Goal: Complete application form: Complete application form

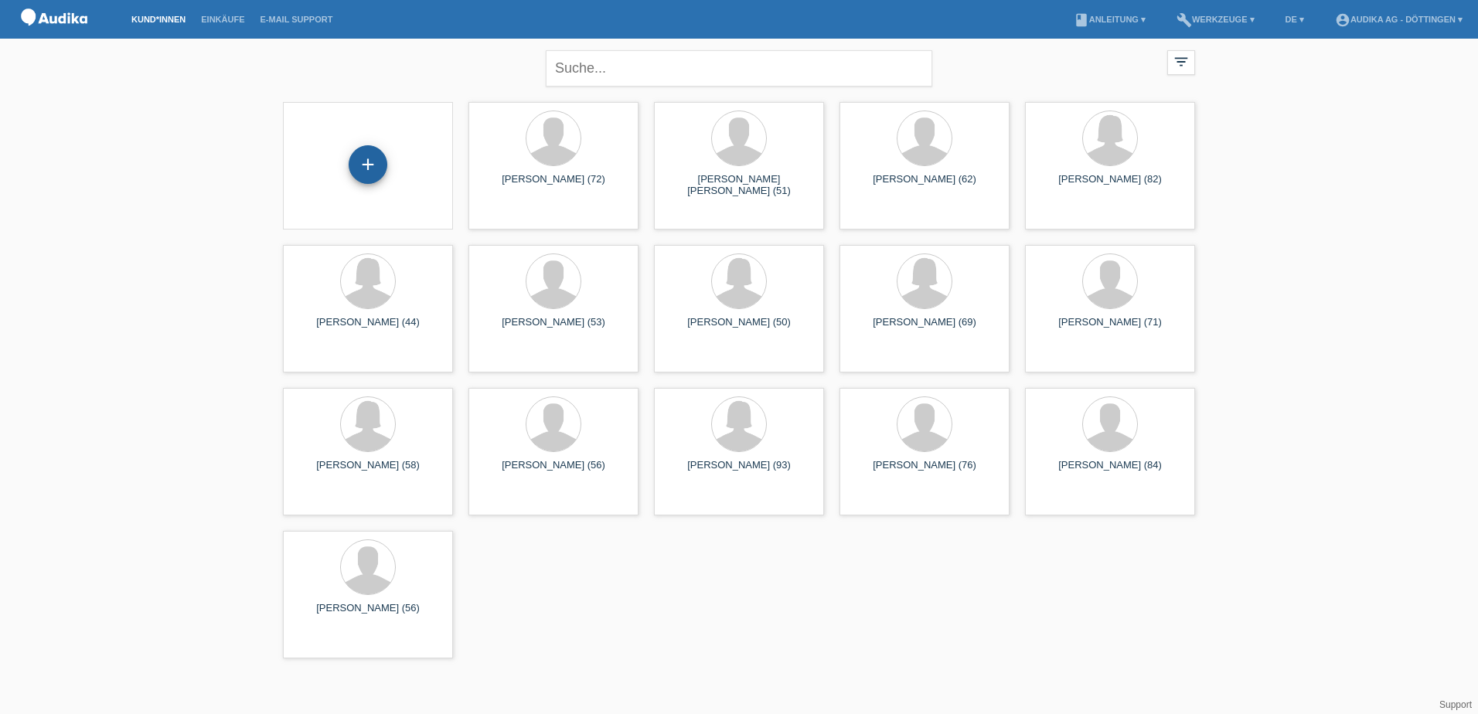
click at [366, 162] on div "+" at bounding box center [368, 164] width 39 height 39
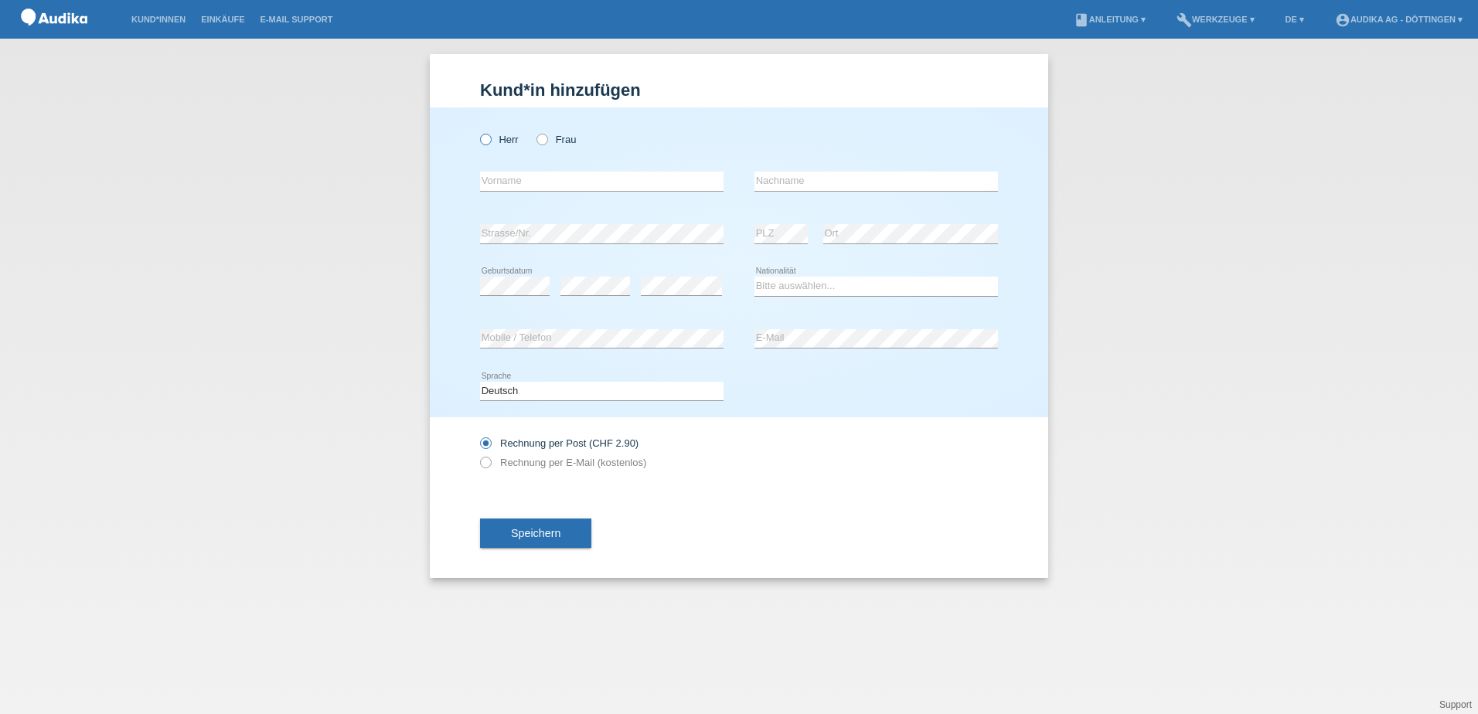
click at [478, 131] on icon at bounding box center [478, 131] width 0 height 0
click at [485, 138] on input "Herr" at bounding box center [485, 139] width 10 height 10
radio input "true"
click at [503, 177] on input "text" at bounding box center [602, 181] width 244 height 19
type input "marco"
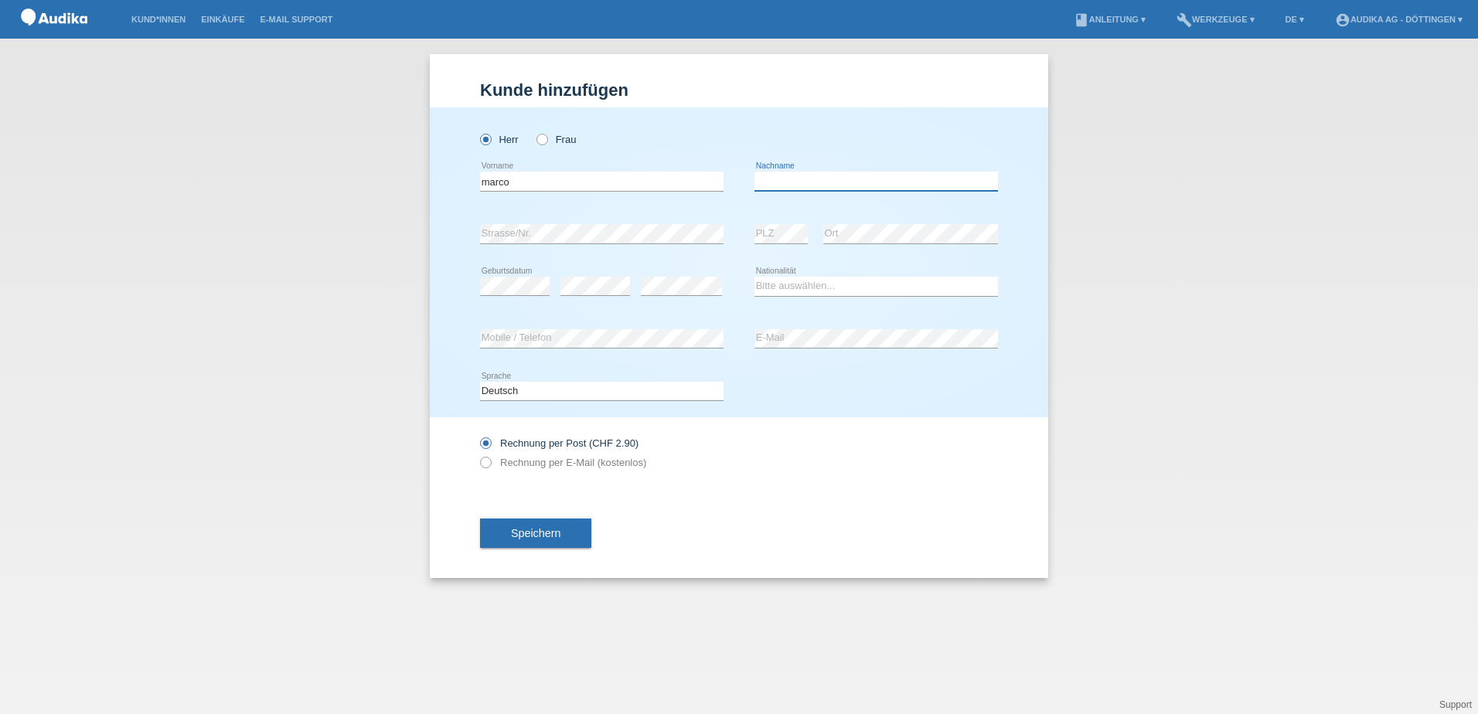
click at [787, 183] on input "text" at bounding box center [877, 181] width 244 height 19
type input "Simeoli"
click at [779, 288] on select "Bitte auswählen... Schweiz Deutschland Liechtenstein Österreich ------------ Af…" at bounding box center [877, 286] width 244 height 19
select select "CH"
click at [755, 277] on select "Bitte auswählen... Schweiz Deutschland Liechtenstein Österreich ------------ Af…" at bounding box center [877, 286] width 244 height 19
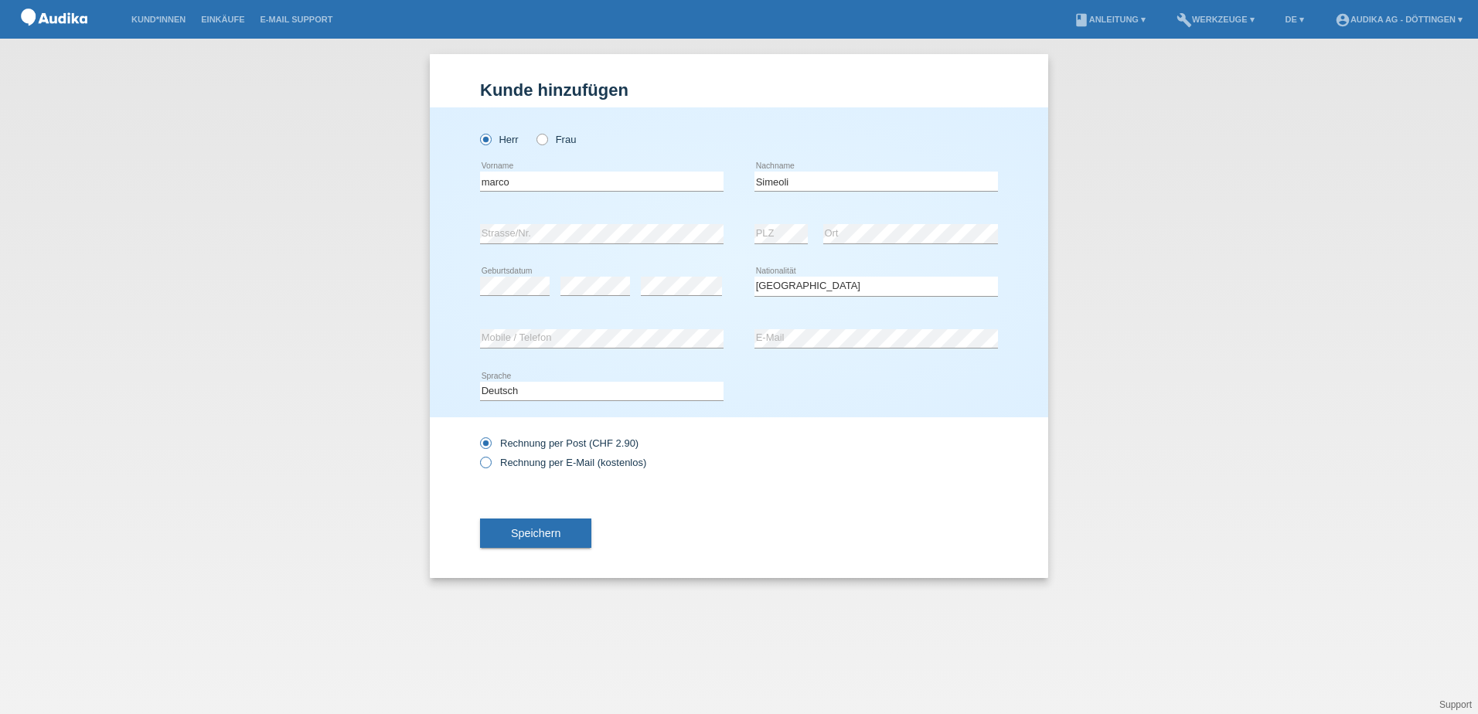
click at [478, 455] on icon at bounding box center [478, 455] width 0 height 0
click at [487, 463] on input "Rechnung per E-Mail (kostenlos)" at bounding box center [485, 466] width 10 height 19
radio input "true"
click at [543, 533] on span "Speichern" at bounding box center [535, 533] width 49 height 12
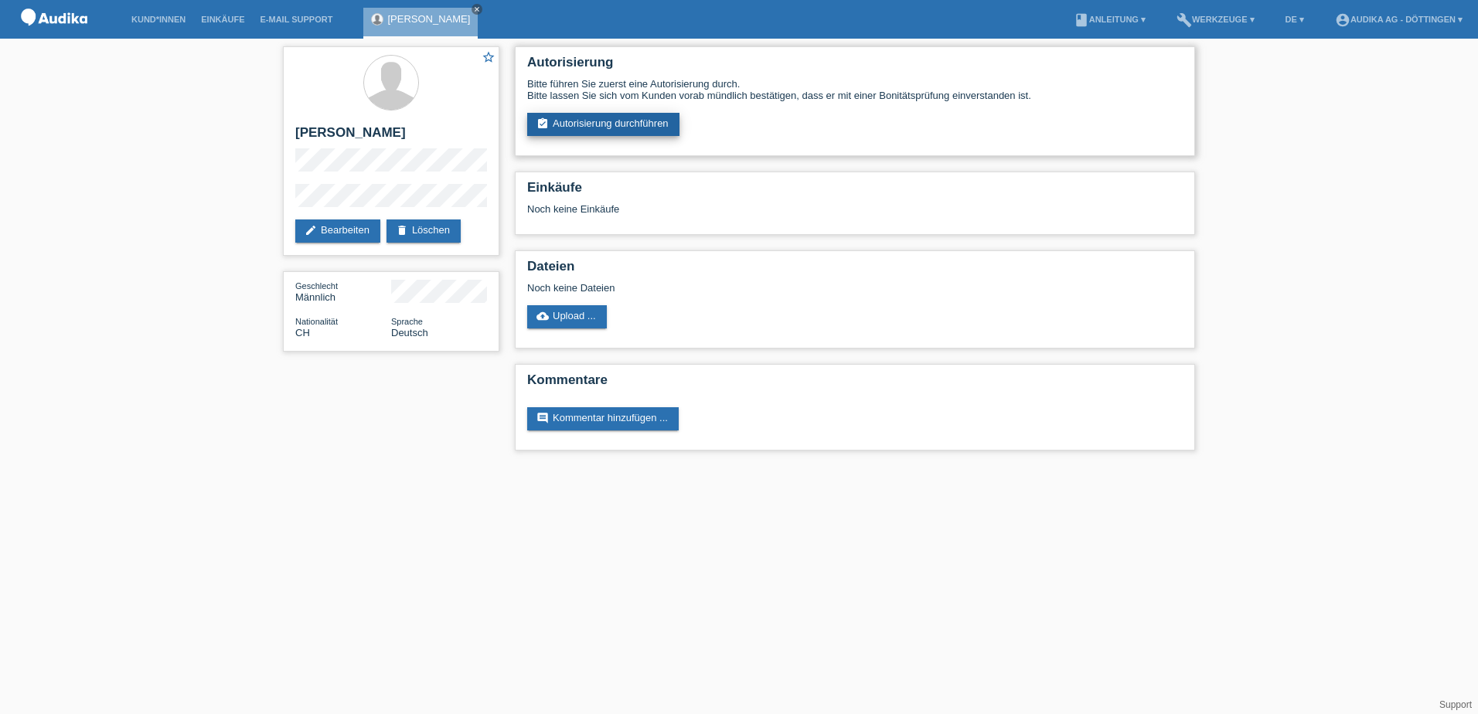
click at [588, 119] on link "assignment_turned_in Autorisierung durchführen" at bounding box center [603, 124] width 152 height 23
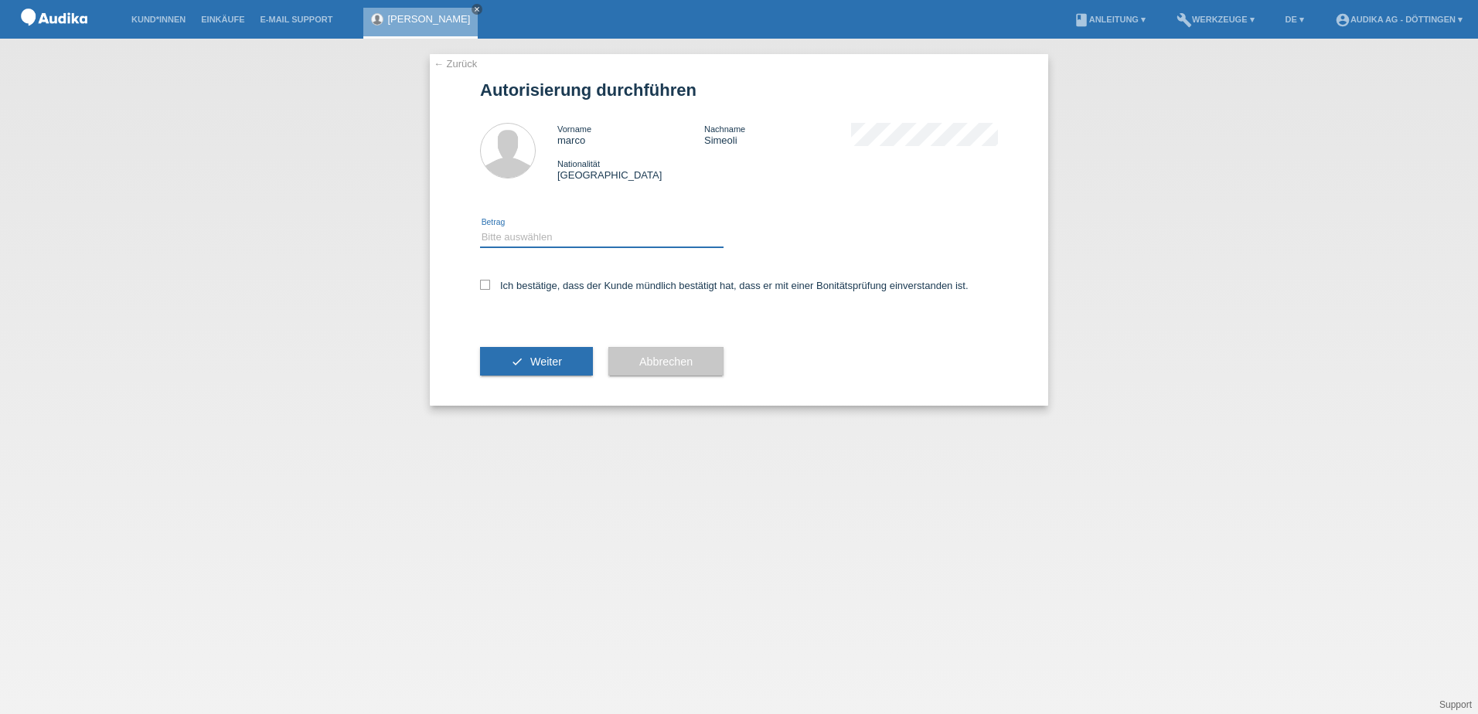
click at [511, 240] on select "Bitte auswählen CHF 1.00 - CHF 499.00 CHF 500.00 - CHF 1'999.00 CHF 2'000.00 - …" at bounding box center [602, 237] width 244 height 19
select select "3"
click at [480, 228] on select "Bitte auswählen CHF 1.00 - CHF 499.00 CHF 500.00 - CHF 1'999.00 CHF 2'000.00 - …" at bounding box center [602, 237] width 244 height 19
click at [486, 287] on icon at bounding box center [485, 285] width 10 height 10
click at [486, 287] on input "Ich bestätige, dass der Kunde mündlich bestätigt hat, dass er mit einer Bonität…" at bounding box center [485, 285] width 10 height 10
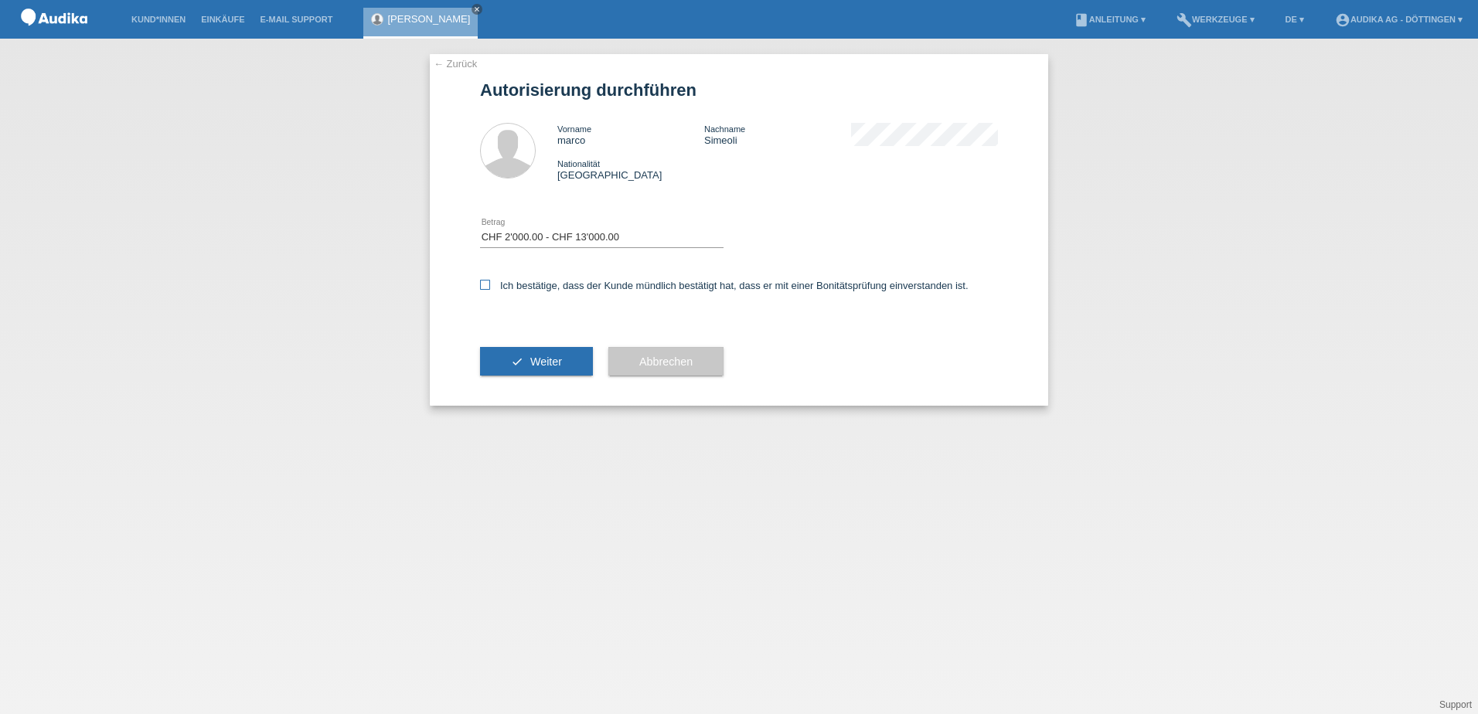
checkbox input "true"
click at [534, 360] on span "Weiter" at bounding box center [546, 362] width 32 height 12
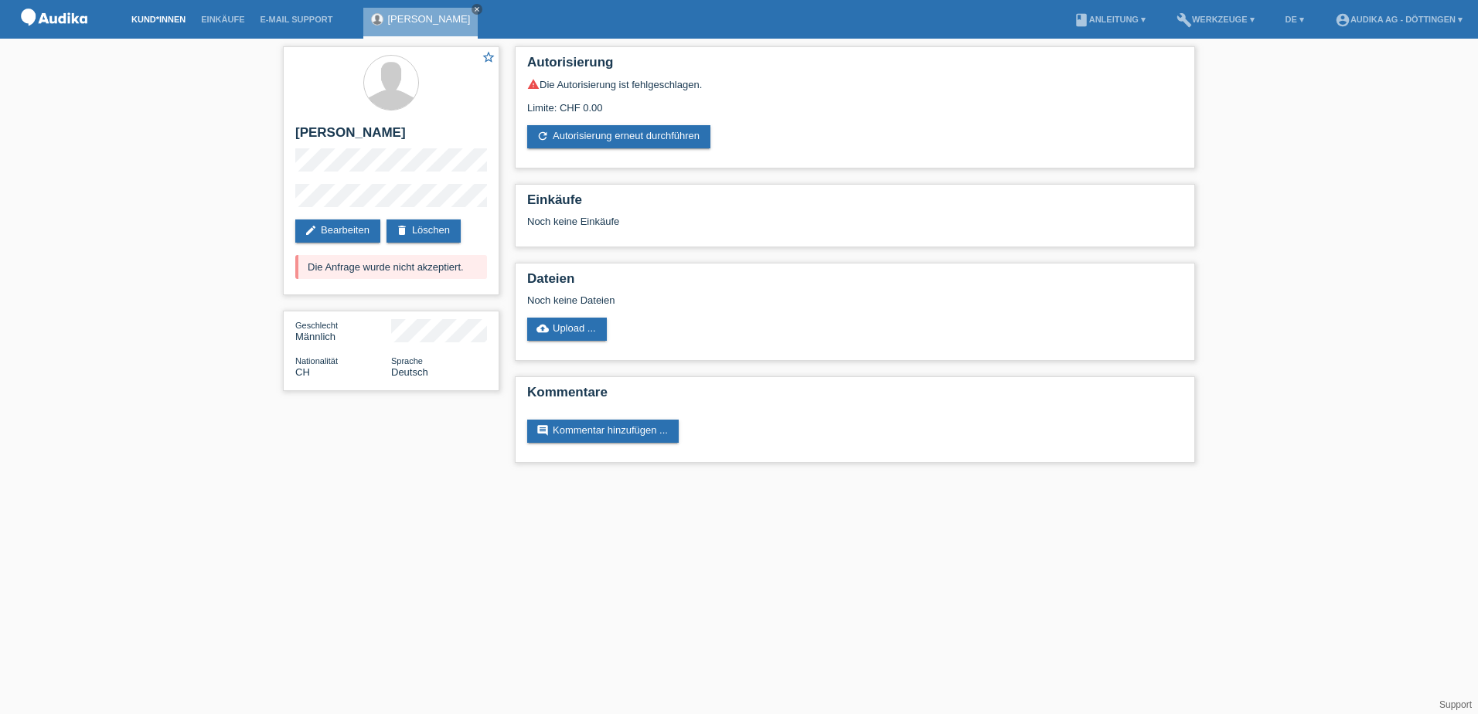
click at [150, 17] on link "Kund*innen" at bounding box center [159, 19] width 70 height 9
